Goal: Information Seeking & Learning: Compare options

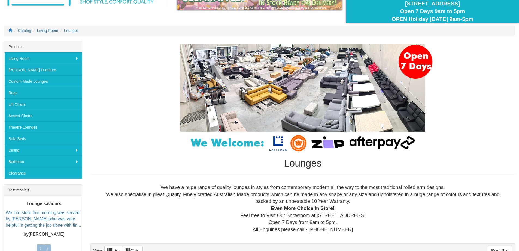
scroll to position [55, 0]
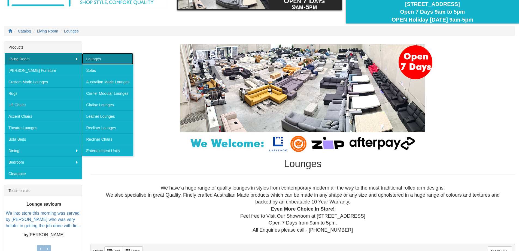
click at [103, 57] on link "Lounges" at bounding box center [107, 58] width 51 height 11
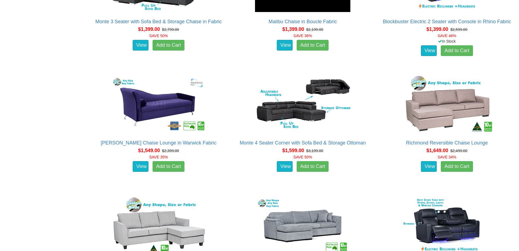
scroll to position [491, 0]
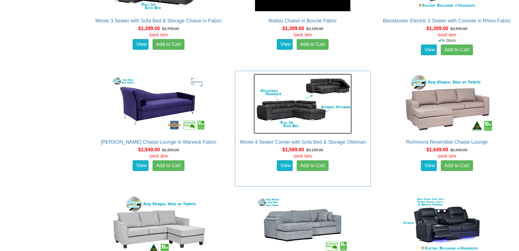
click at [287, 119] on img at bounding box center [303, 104] width 98 height 60
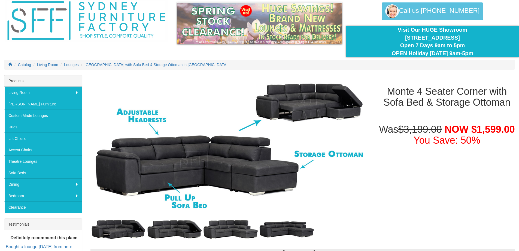
scroll to position [55, 0]
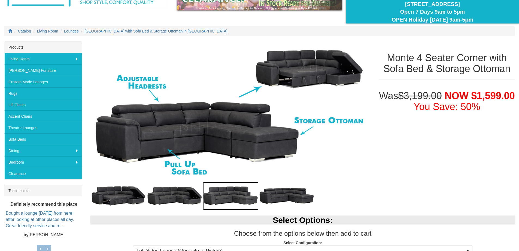
click at [218, 197] on img at bounding box center [231, 196] width 56 height 28
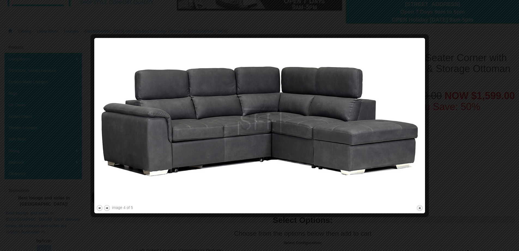
click at [72, 28] on div at bounding box center [259, 125] width 519 height 251
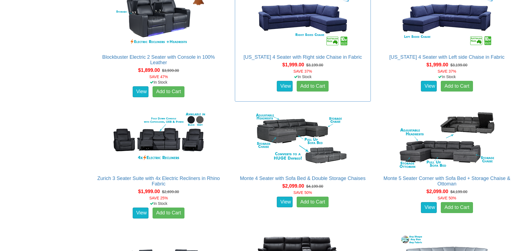
scroll to position [818, 0]
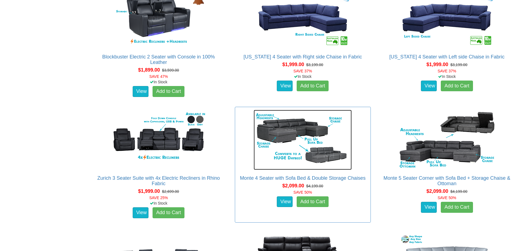
click at [283, 126] on img at bounding box center [303, 140] width 98 height 60
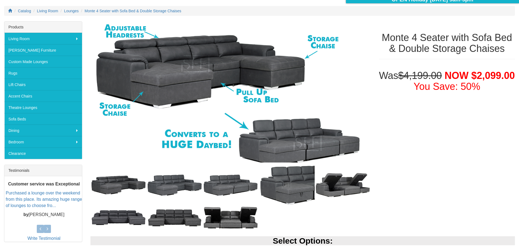
scroll to position [82, 0]
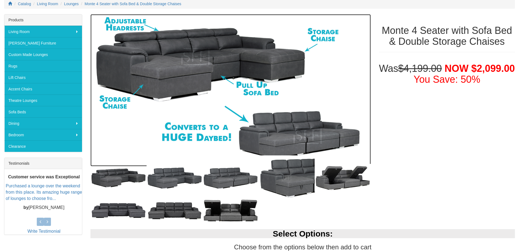
click at [179, 67] on img at bounding box center [231, 90] width 280 height 152
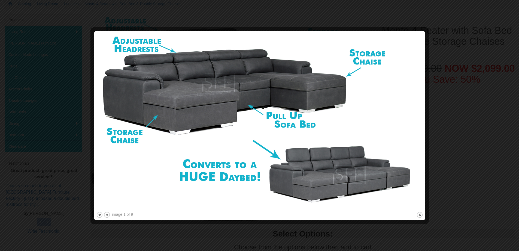
click at [455, 149] on div at bounding box center [259, 125] width 519 height 251
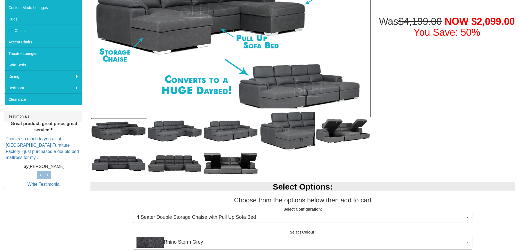
scroll to position [136, 0]
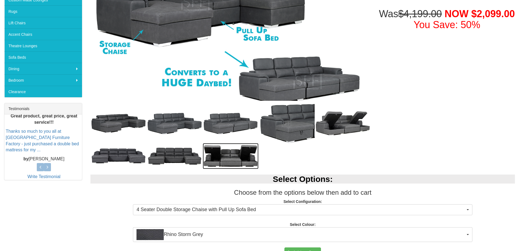
click at [232, 152] on img at bounding box center [231, 156] width 56 height 26
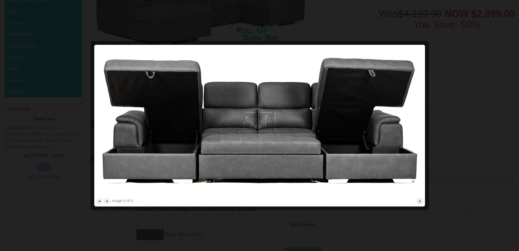
click at [455, 152] on div at bounding box center [259, 125] width 519 height 251
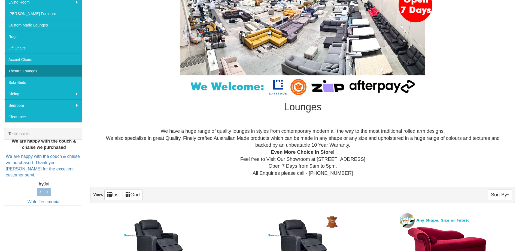
scroll to position [109, 0]
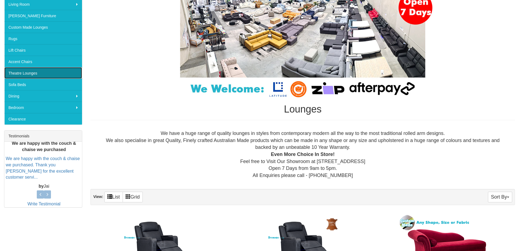
click at [29, 70] on link "Theatre Lounges" at bounding box center [43, 72] width 78 height 11
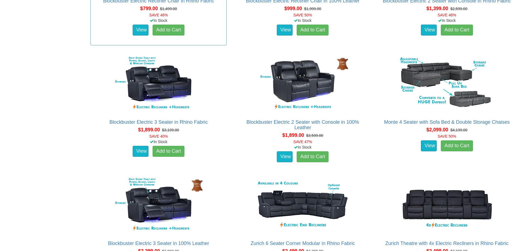
scroll to position [518, 0]
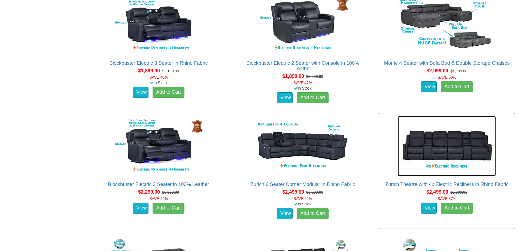
click at [441, 145] on img at bounding box center [447, 146] width 98 height 60
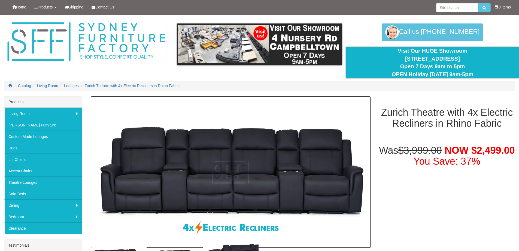
click at [224, 175] on img at bounding box center [231, 172] width 280 height 152
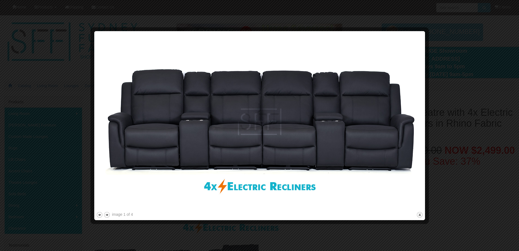
click at [473, 203] on div at bounding box center [259, 125] width 519 height 251
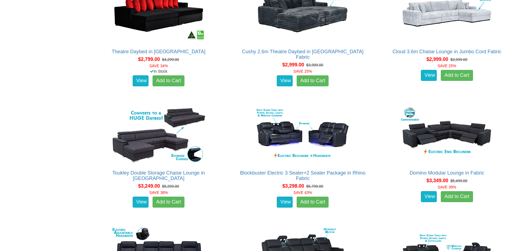
scroll to position [900, 0]
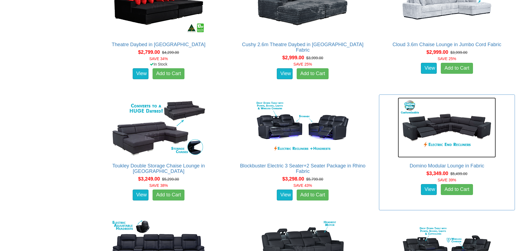
click at [448, 124] on img at bounding box center [447, 127] width 98 height 60
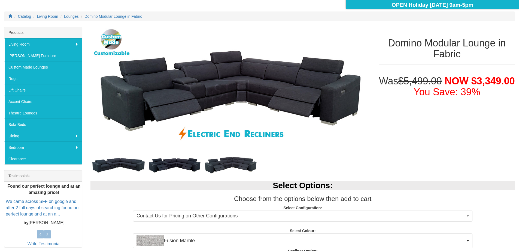
scroll to position [82, 0]
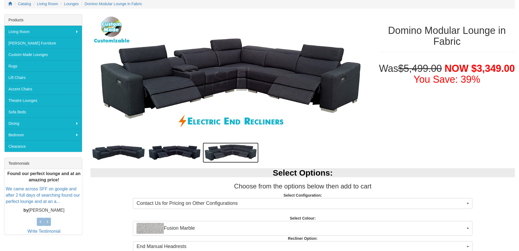
click at [224, 152] on img at bounding box center [231, 152] width 56 height 20
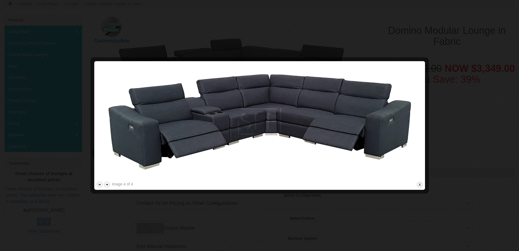
click at [463, 158] on div at bounding box center [259, 125] width 519 height 251
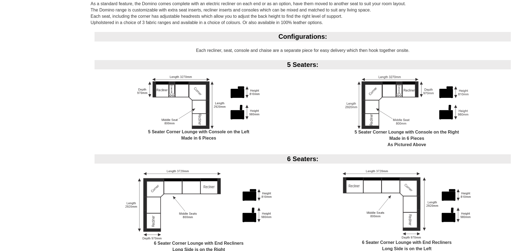
scroll to position [409, 0]
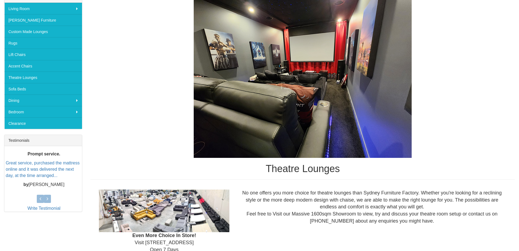
scroll to position [55, 0]
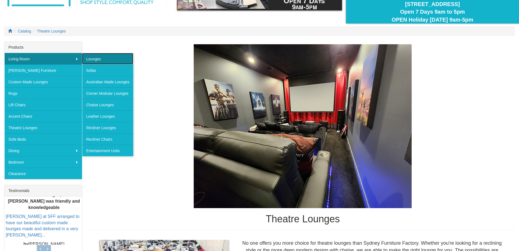
click at [97, 61] on link "Lounges" at bounding box center [107, 58] width 51 height 11
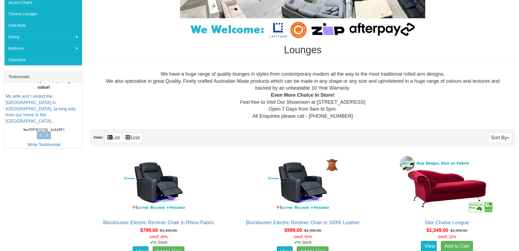
scroll to position [164, 0]
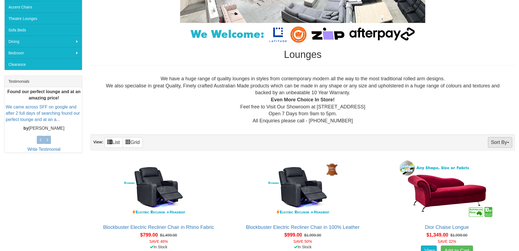
click at [510, 140] on button "Sort By" at bounding box center [500, 142] width 24 height 11
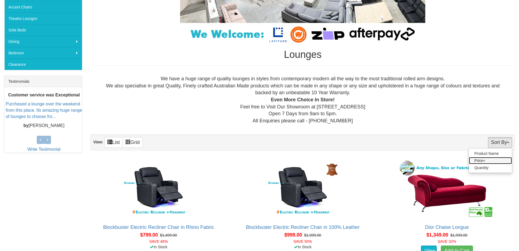
click at [479, 161] on link "Price+" at bounding box center [490, 160] width 43 height 7
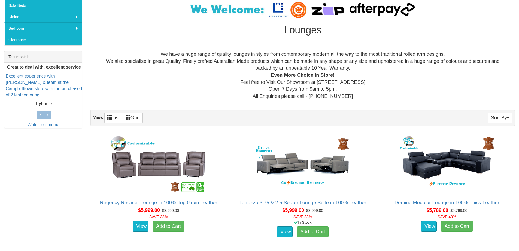
scroll to position [136, 0]
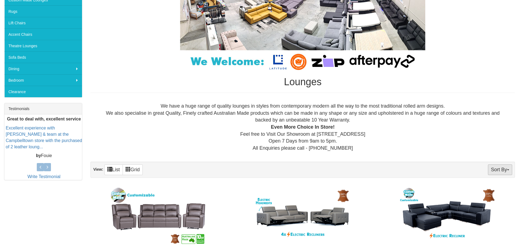
click at [507, 169] on button "Sort By" at bounding box center [500, 169] width 24 height 11
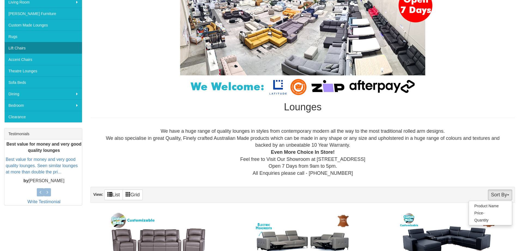
scroll to position [82, 0]
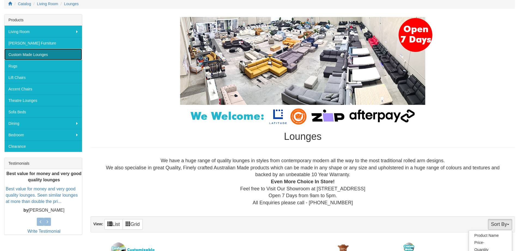
click at [30, 54] on link "Custom Made Lounges" at bounding box center [43, 54] width 78 height 11
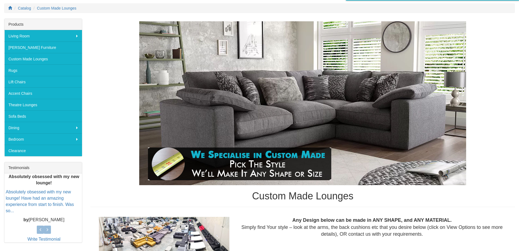
scroll to position [55, 0]
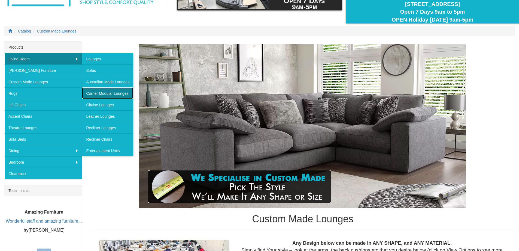
click at [89, 92] on link "Corner Modular Lounges" at bounding box center [107, 92] width 51 height 11
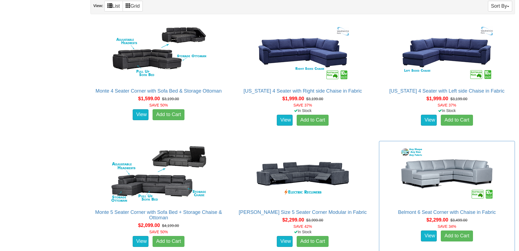
scroll to position [382, 0]
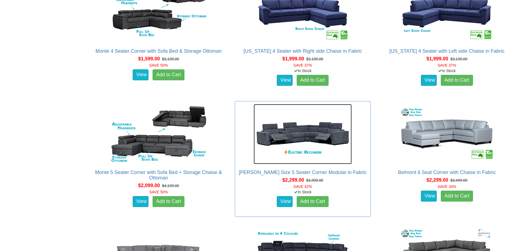
click at [340, 140] on img at bounding box center [303, 134] width 98 height 60
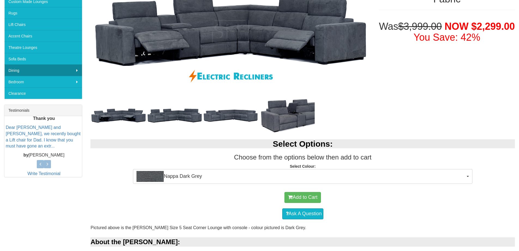
scroll to position [55, 0]
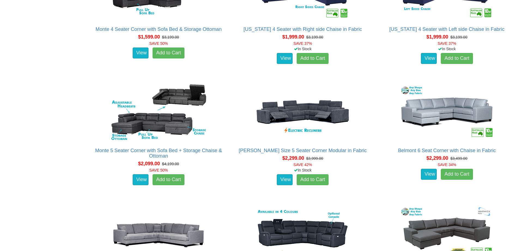
scroll to position [436, 0]
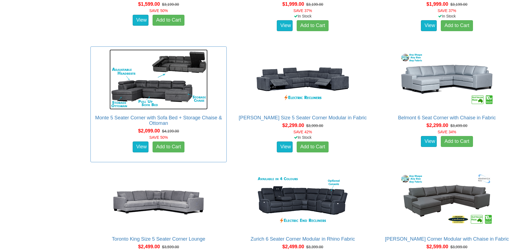
click at [174, 94] on img at bounding box center [159, 79] width 98 height 60
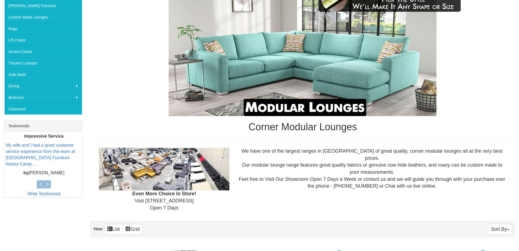
scroll to position [108, 0]
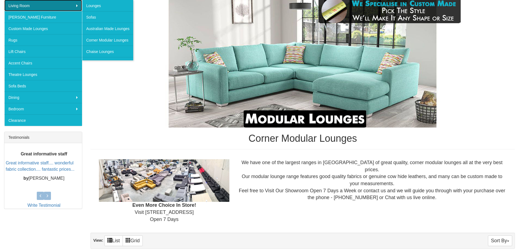
click at [20, 3] on link "Living Room" at bounding box center [43, 5] width 78 height 11
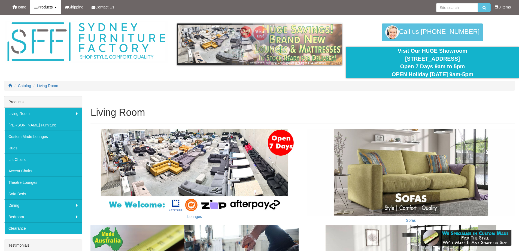
click at [45, 8] on span "Products" at bounding box center [45, 7] width 15 height 4
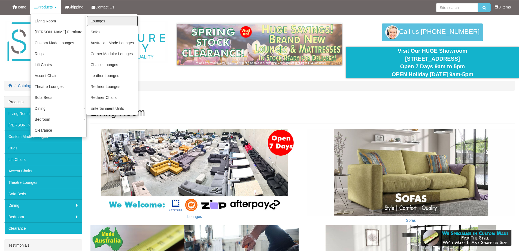
click at [99, 20] on link "Lounges" at bounding box center [112, 21] width 52 height 11
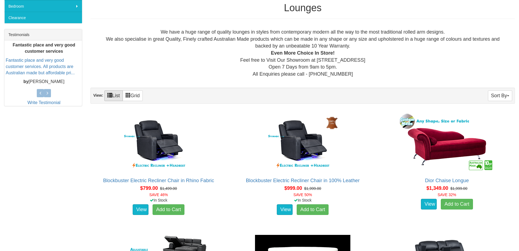
scroll to position [218, 0]
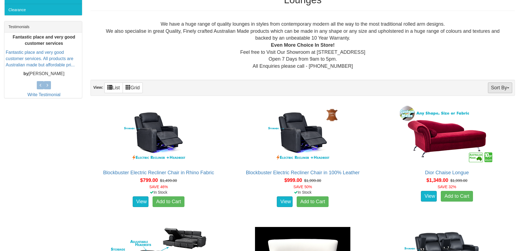
click at [507, 89] on button "Sort By" at bounding box center [500, 87] width 24 height 11
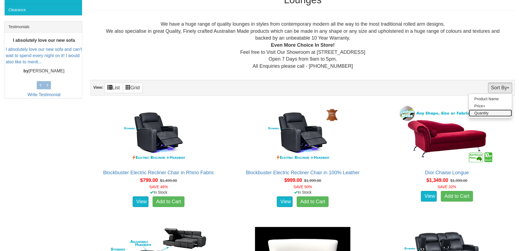
click at [482, 114] on link "Quantity" at bounding box center [490, 112] width 43 height 7
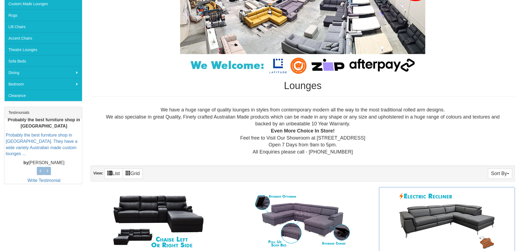
scroll to position [218, 0]
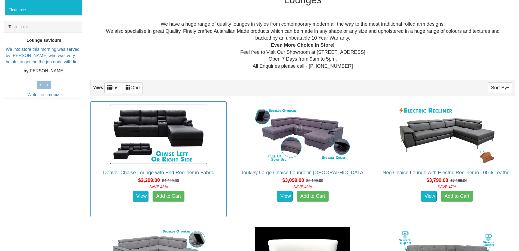
click at [145, 130] on img at bounding box center [159, 134] width 98 height 60
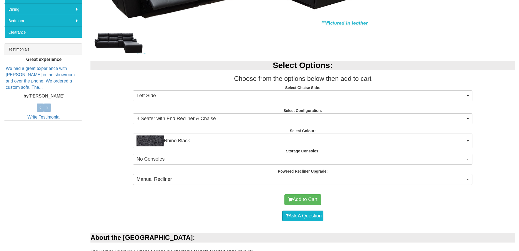
scroll to position [191, 0]
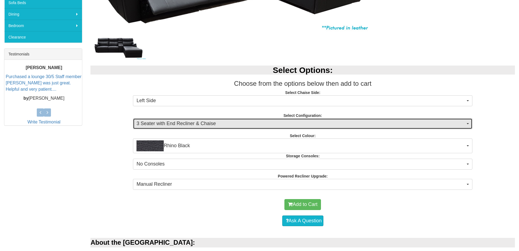
click at [468, 122] on button "3 Seater with End Recliner & Chaise" at bounding box center [303, 123] width 340 height 11
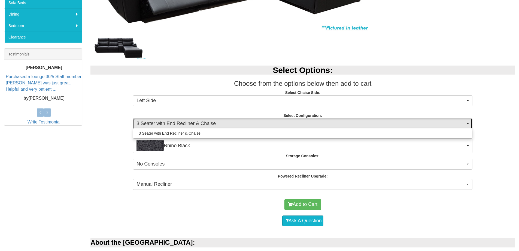
click at [468, 122] on button "3 Seater with End Recliner & Chaise" at bounding box center [303, 123] width 340 height 11
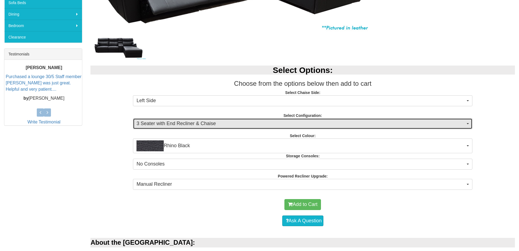
click at [471, 124] on button "3 Seater with End Recliner & Chaise" at bounding box center [303, 123] width 340 height 11
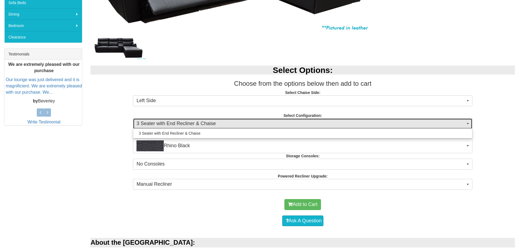
click at [471, 124] on button "3 Seater with End Recliner & Chaise" at bounding box center [303, 123] width 340 height 11
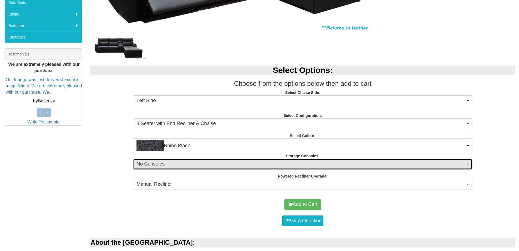
click at [469, 163] on button "No Consoles" at bounding box center [303, 163] width 340 height 11
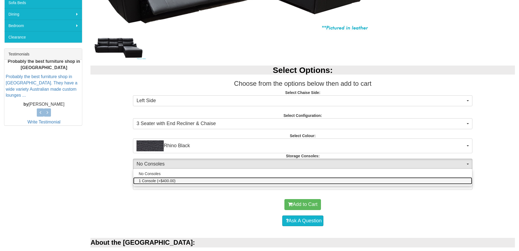
click at [165, 180] on span "1 Console (+$400.00)" at bounding box center [157, 180] width 37 height 5
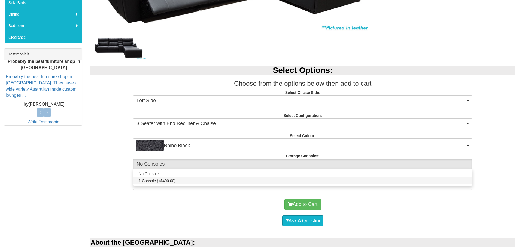
select select "1475"
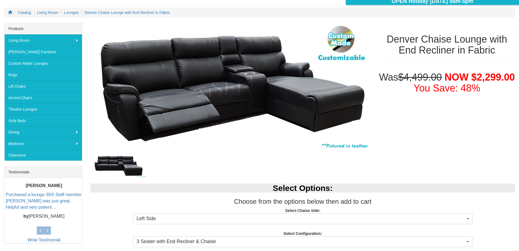
scroll to position [82, 0]
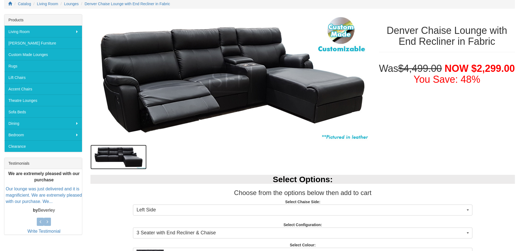
click at [126, 159] on img at bounding box center [119, 157] width 56 height 25
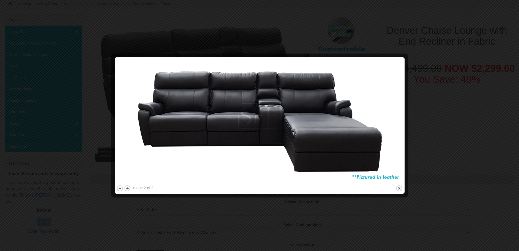
click at [439, 134] on div at bounding box center [259, 125] width 519 height 251
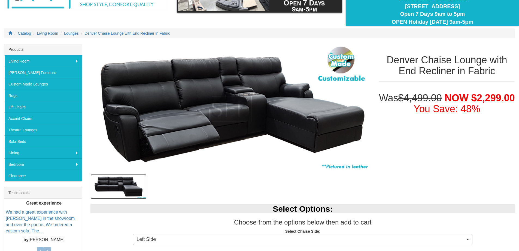
scroll to position [0, 0]
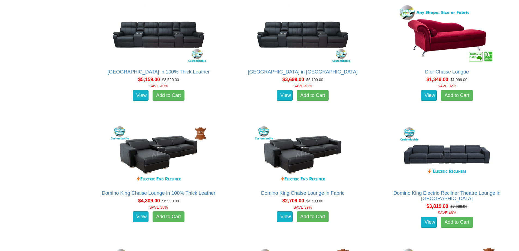
scroll to position [1418, 0]
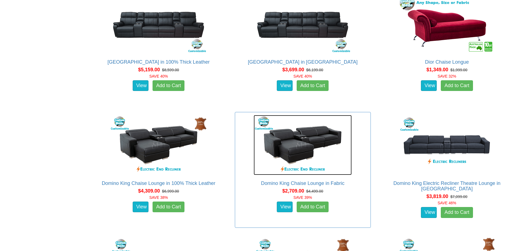
click at [305, 147] on img at bounding box center [303, 145] width 98 height 60
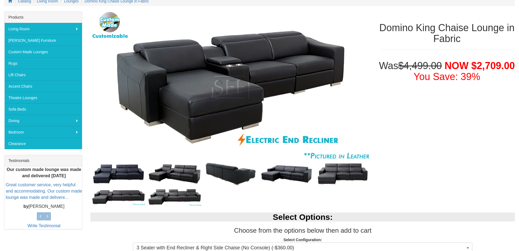
scroll to position [82, 0]
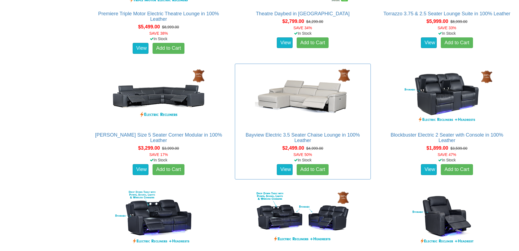
scroll to position [3654, 0]
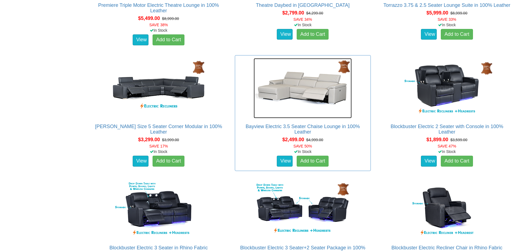
click at [303, 98] on img at bounding box center [303, 88] width 98 height 60
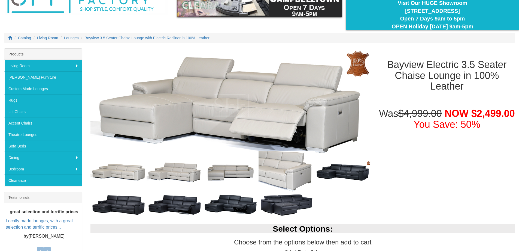
scroll to position [55, 0]
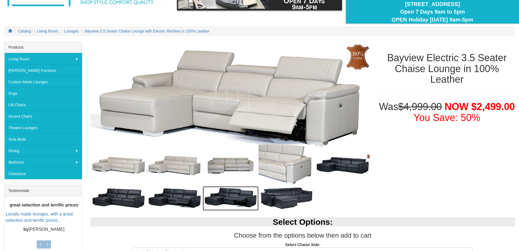
click at [229, 193] on img at bounding box center [231, 198] width 56 height 24
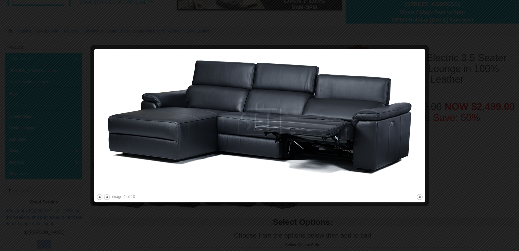
click at [470, 201] on div at bounding box center [259, 125] width 519 height 251
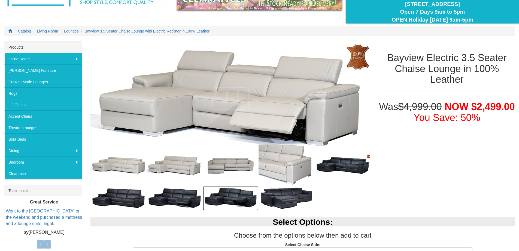
click at [228, 198] on img at bounding box center [231, 198] width 56 height 24
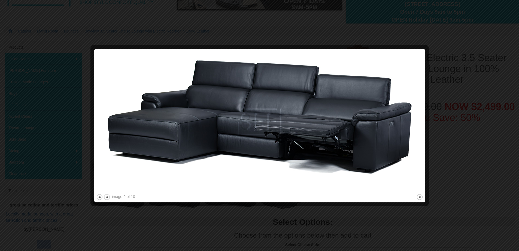
click at [445, 201] on div at bounding box center [259, 125] width 519 height 251
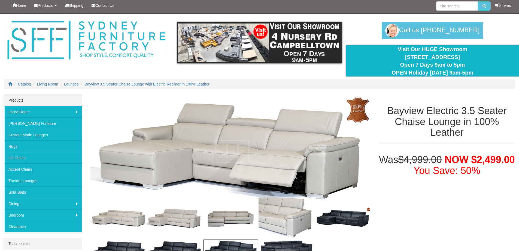
scroll to position [0, 0]
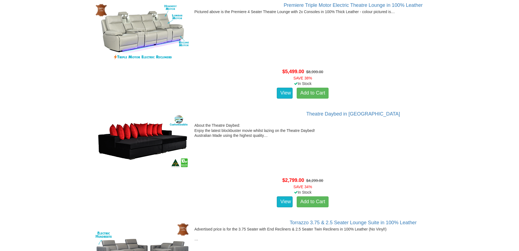
scroll to position [3654, 0]
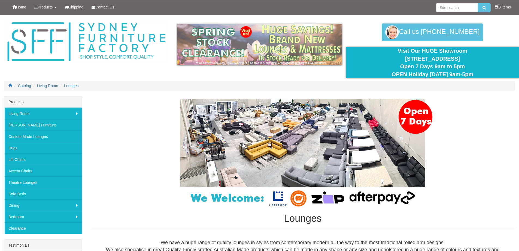
scroll to position [218, 0]
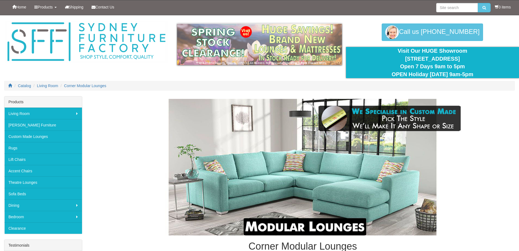
scroll to position [108, 0]
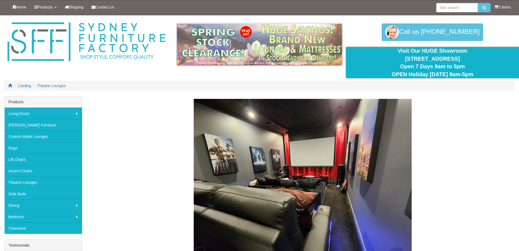
scroll to position [55, 0]
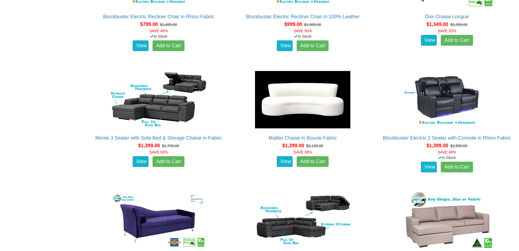
scroll to position [382, 0]
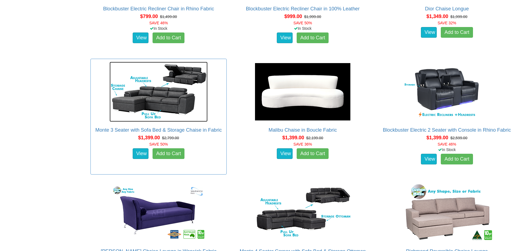
click at [176, 103] on img at bounding box center [159, 92] width 98 height 60
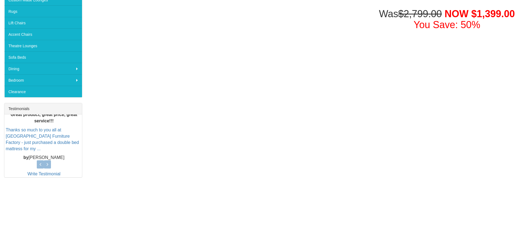
scroll to position [27, 0]
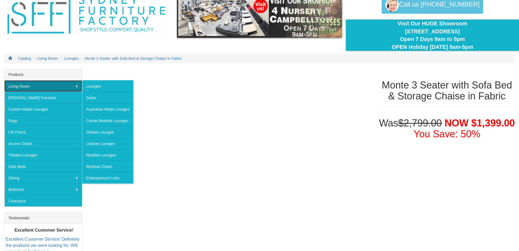
click at [31, 85] on link "Living Room" at bounding box center [43, 85] width 78 height 11
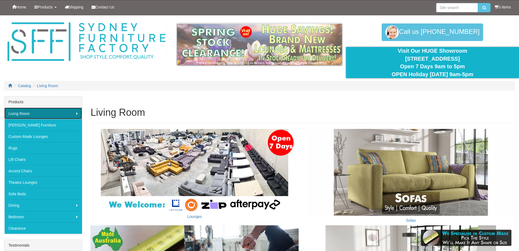
click at [34, 115] on link "Living Room" at bounding box center [43, 112] width 78 height 11
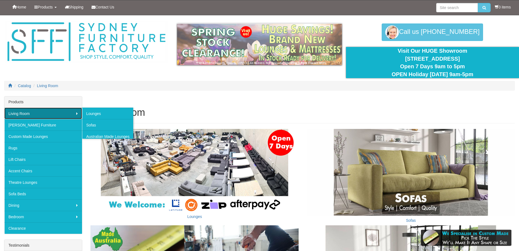
click at [68, 111] on link "Living Room" at bounding box center [43, 112] width 78 height 11
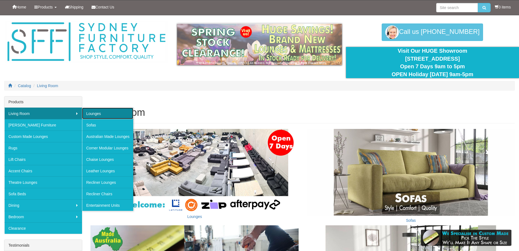
click at [104, 114] on link "Lounges" at bounding box center [107, 112] width 51 height 11
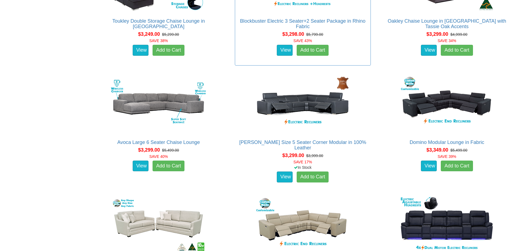
scroll to position [2563, 0]
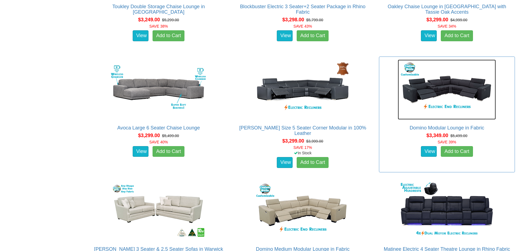
click at [444, 91] on img at bounding box center [447, 89] width 98 height 60
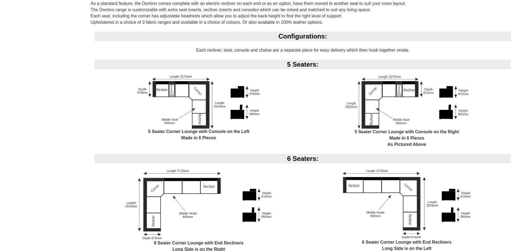
scroll to position [300, 0]
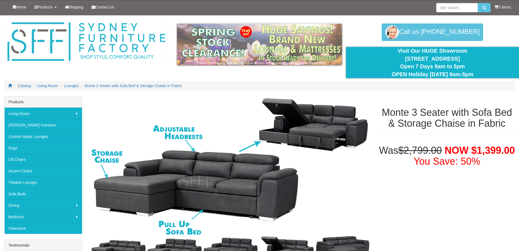
scroll to position [27, 0]
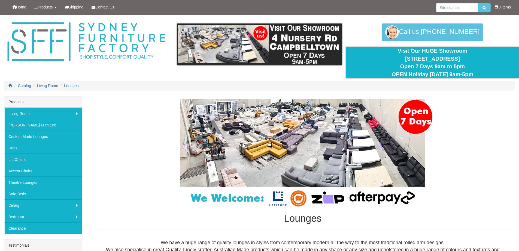
scroll to position [382, 0]
